Goal: Information Seeking & Learning: Find specific fact

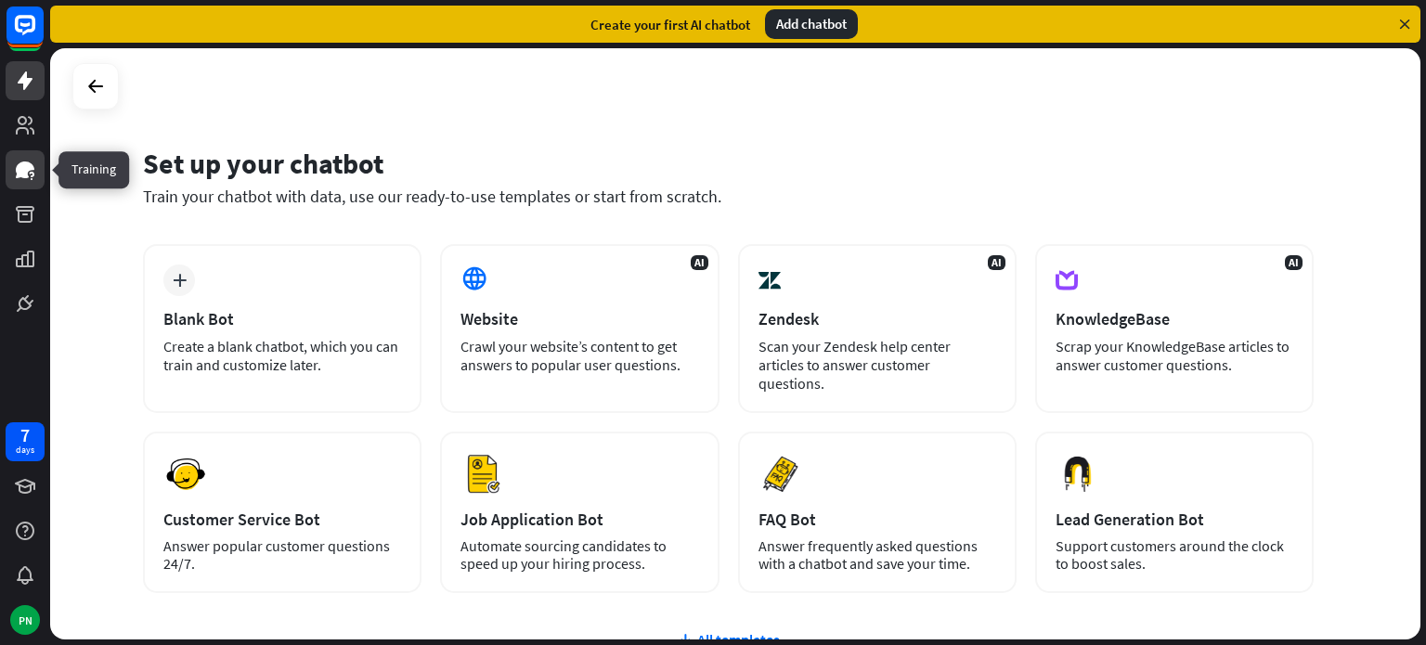
click at [27, 184] on link at bounding box center [25, 169] width 39 height 39
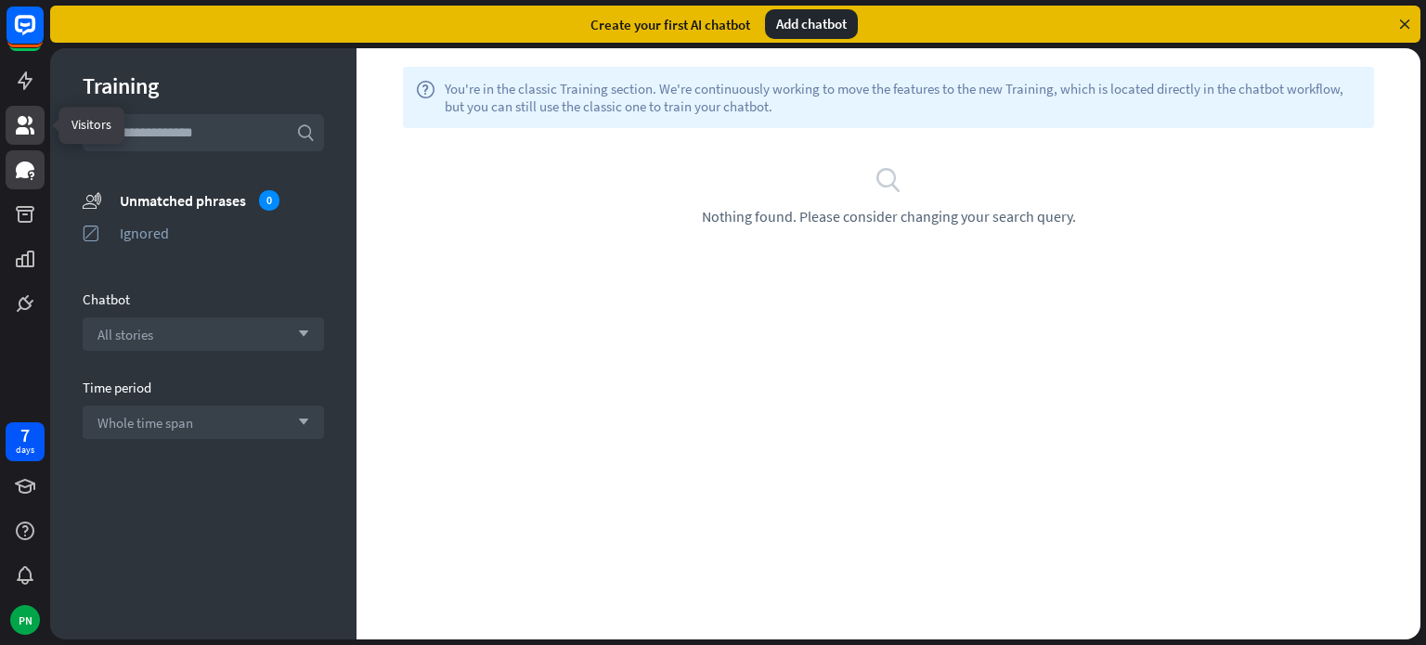
click at [28, 123] on icon at bounding box center [25, 125] width 19 height 19
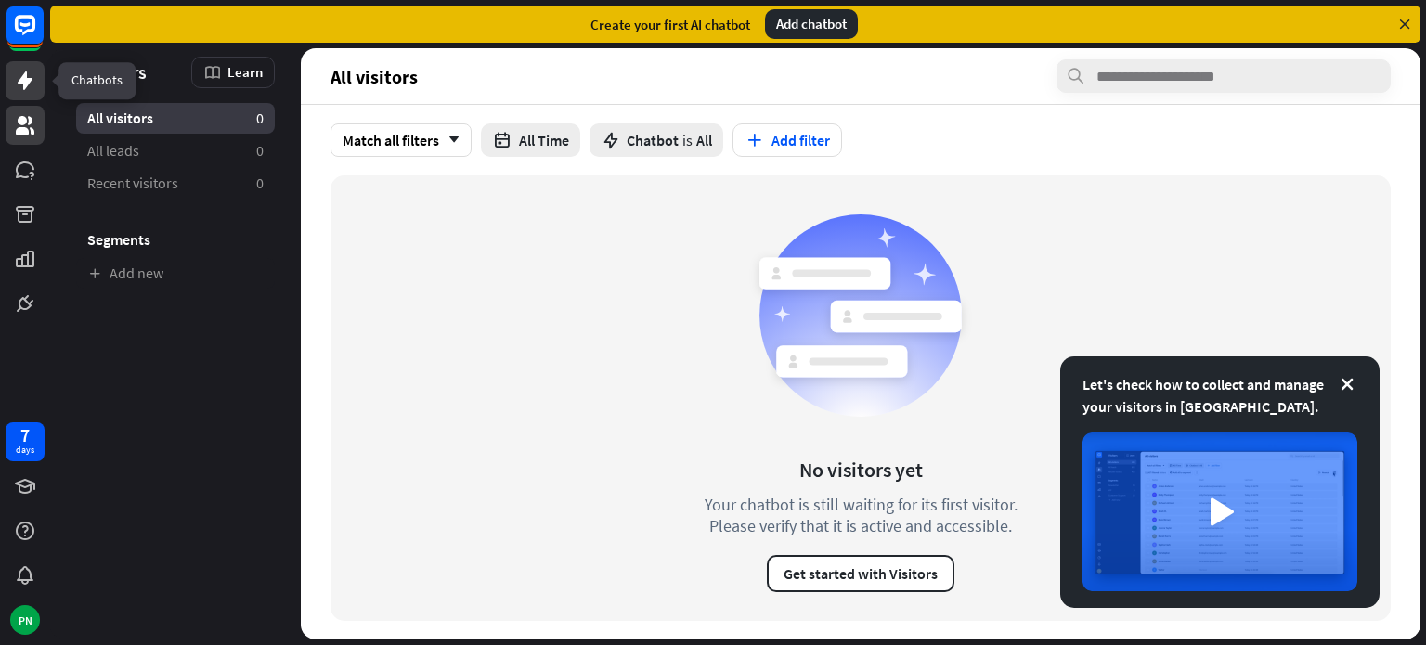
click at [19, 83] on icon at bounding box center [25, 80] width 15 height 19
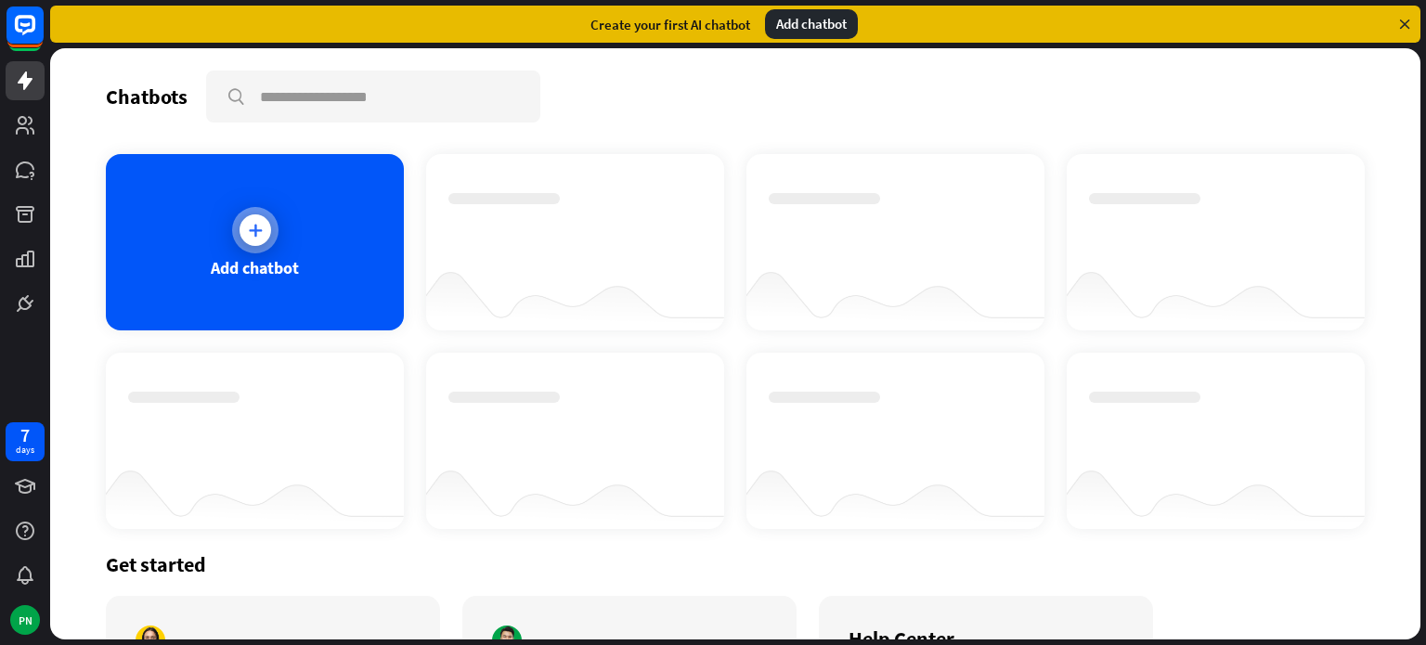
click at [267, 226] on div at bounding box center [255, 230] width 32 height 32
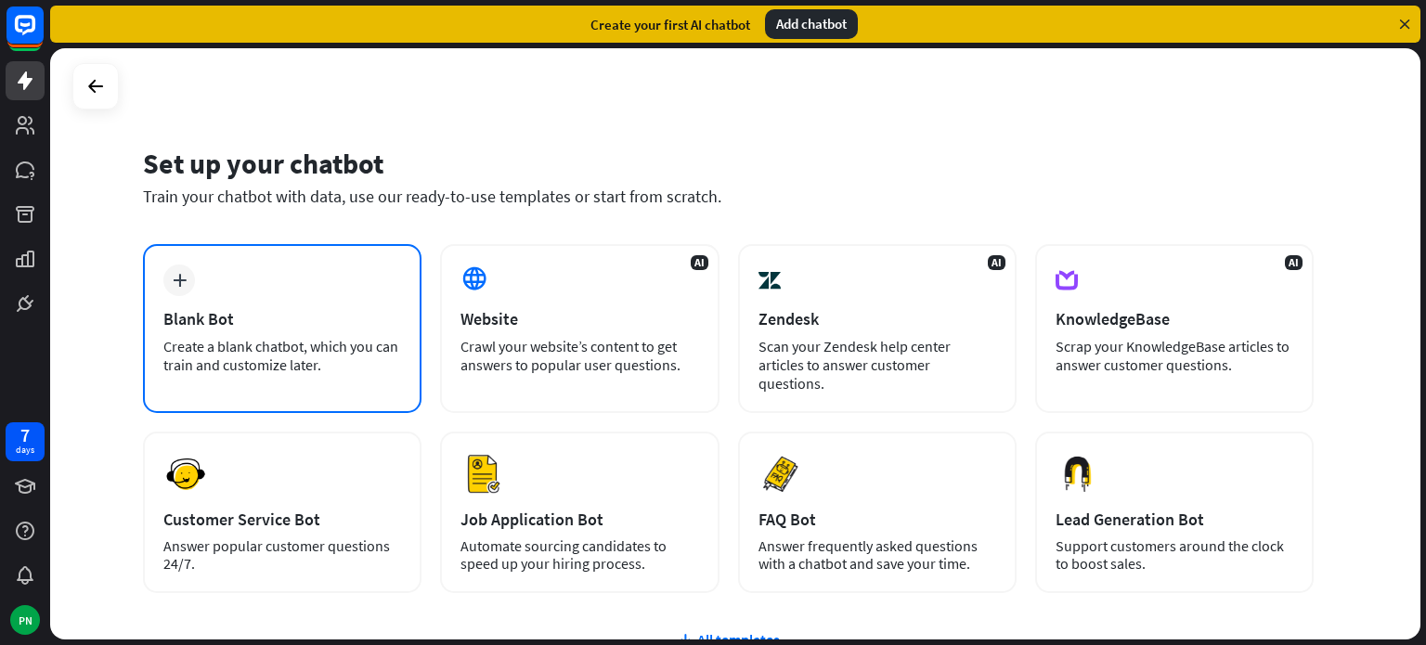
click at [307, 289] on div "plus Blank Bot Create a blank chatbot, which you can train and customize later." at bounding box center [282, 328] width 278 height 169
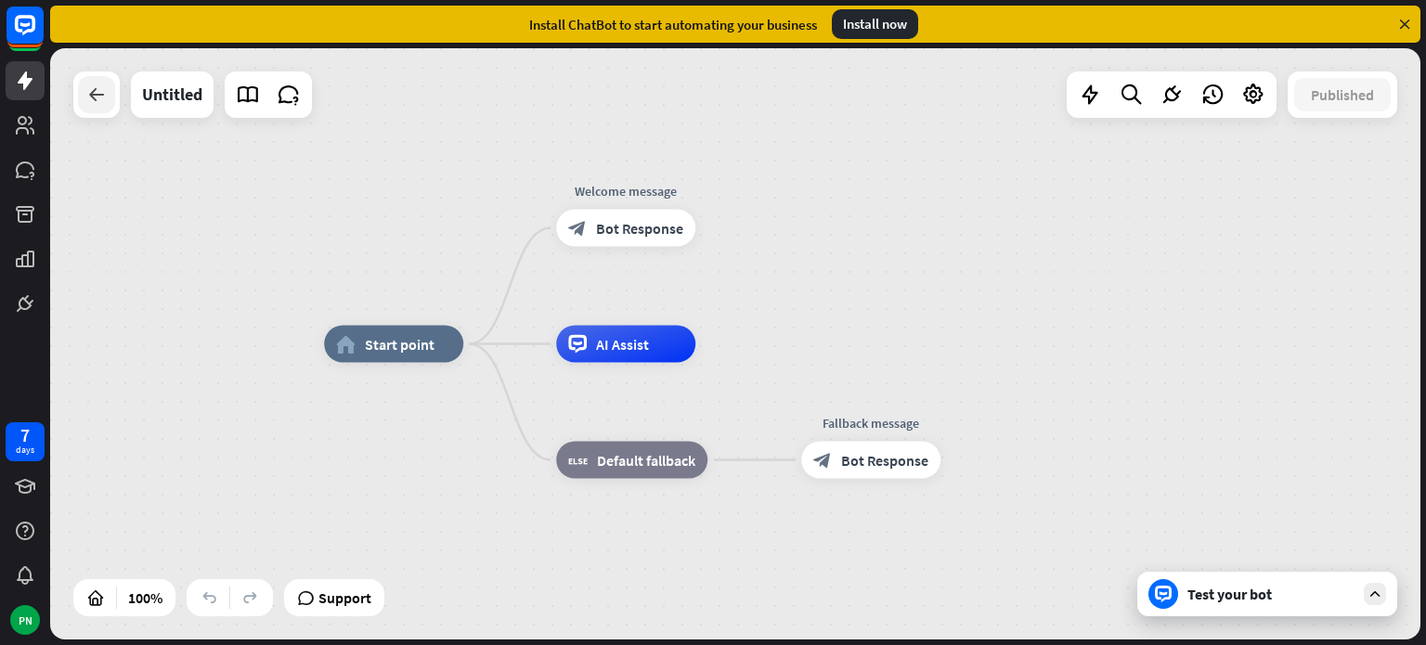
click at [108, 98] on div at bounding box center [96, 94] width 37 height 37
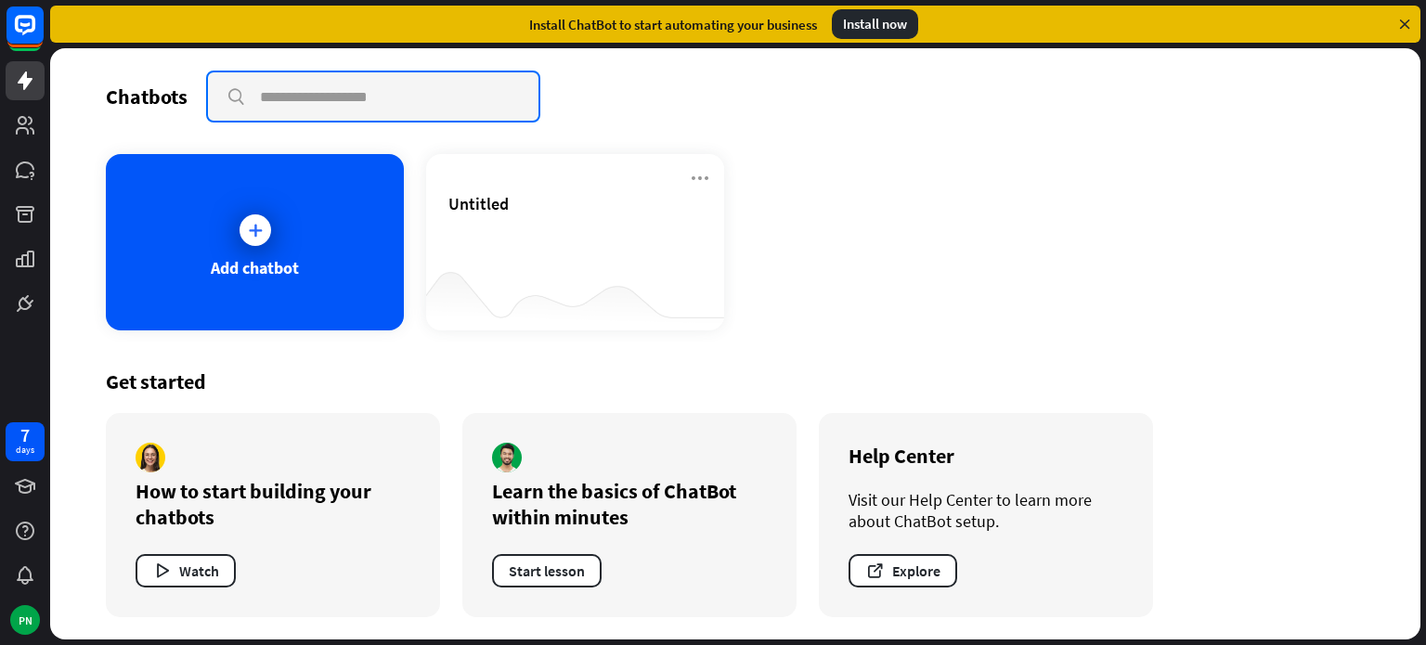
click at [321, 91] on input "text" at bounding box center [373, 96] width 330 height 48
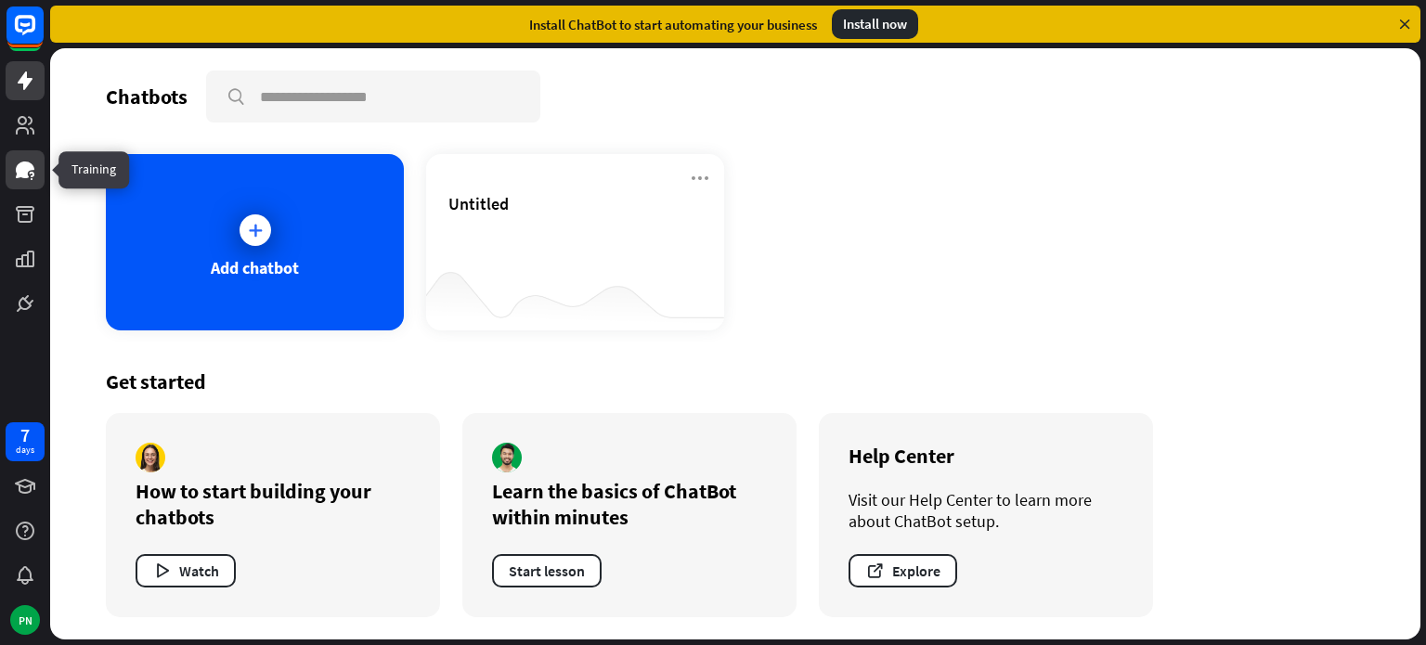
click at [19, 167] on icon at bounding box center [25, 170] width 19 height 17
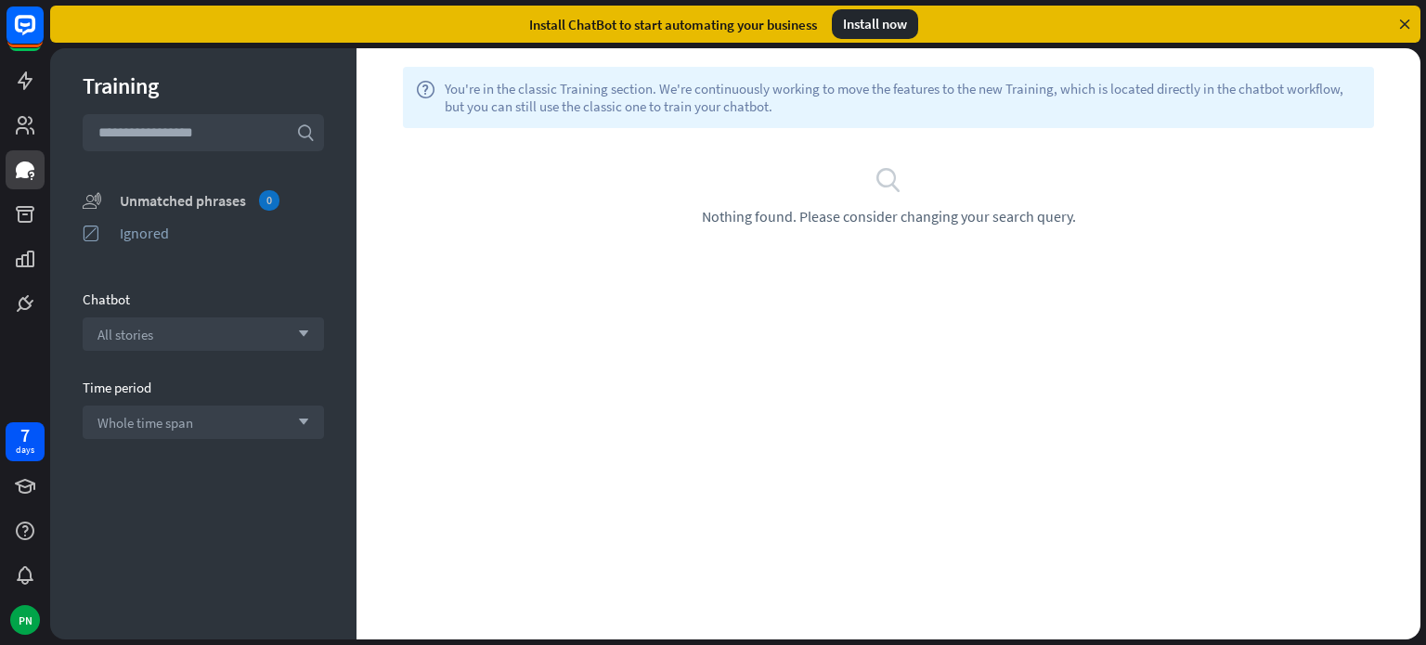
click at [217, 200] on div "Unmatched phrases 0" at bounding box center [222, 200] width 204 height 20
click at [184, 136] on input "text" at bounding box center [203, 132] width 241 height 37
click at [590, 296] on div "help You're in the classic Training section. We're continuously working to move…" at bounding box center [888, 343] width 1064 height 591
click at [197, 134] on input "text" at bounding box center [203, 132] width 241 height 37
paste input "**********"
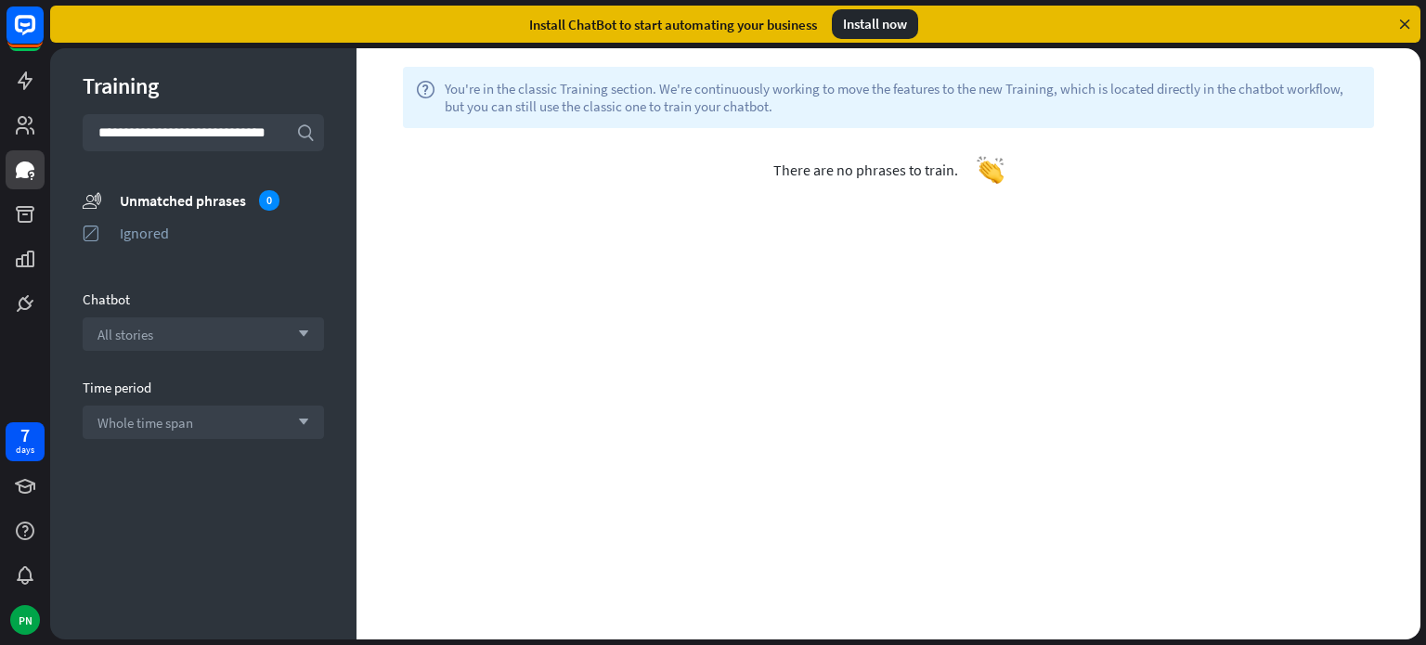
type input "**********"
click at [302, 136] on icon "search" at bounding box center [305, 132] width 19 height 19
